Goal: Check status: Check status

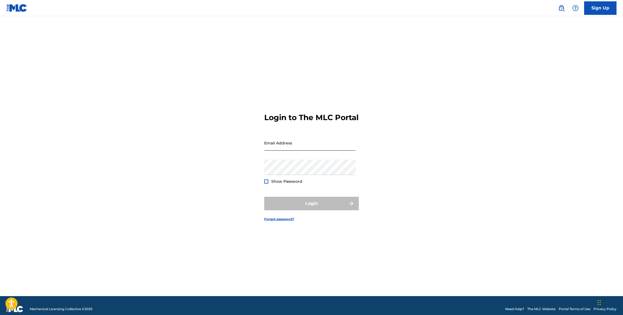
click at [320, 146] on input "Email Address" at bounding box center [309, 142] width 91 height 15
type input "[EMAIL_ADDRESS][DOMAIN_NAME]"
click at [310, 202] on button "Login" at bounding box center [311, 204] width 95 height 14
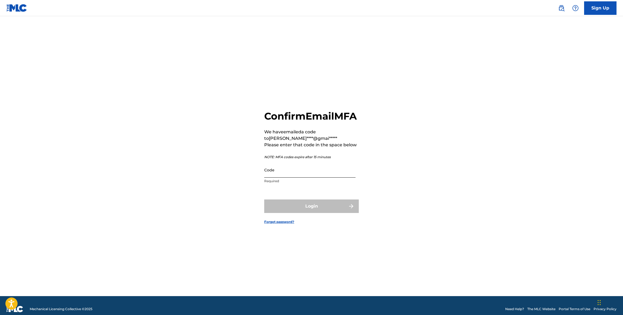
click at [321, 173] on input "Code" at bounding box center [309, 169] width 91 height 15
paste input "062411"
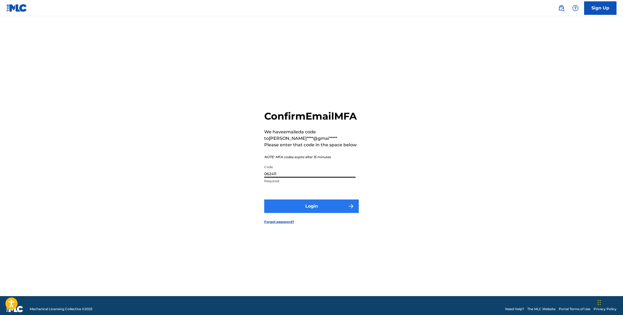
type input "062411"
click at [317, 209] on button "Login" at bounding box center [311, 207] width 95 height 14
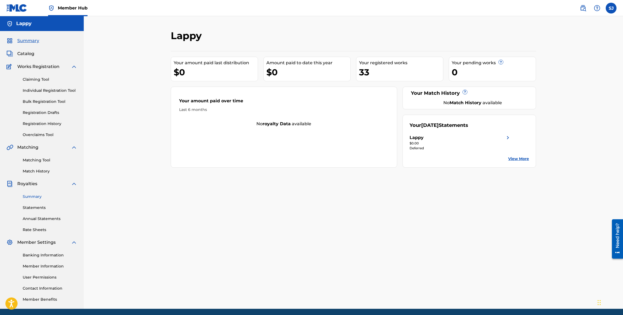
drag, startPoint x: 294, startPoint y: 201, endPoint x: 54, endPoint y: 197, distance: 240.6
click at [56, 197] on link "Summary" at bounding box center [50, 197] width 55 height 6
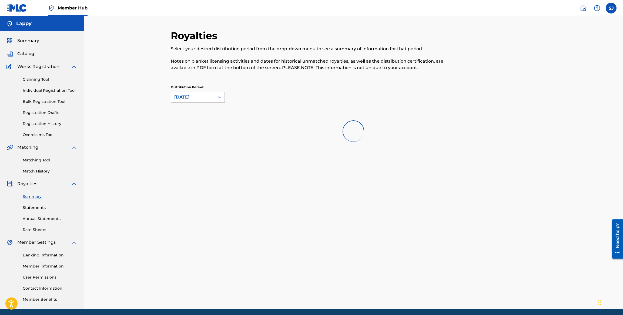
click at [51, 197] on link "Summary" at bounding box center [50, 197] width 55 height 6
